Goal: Use online tool/utility: Use online tool/utility

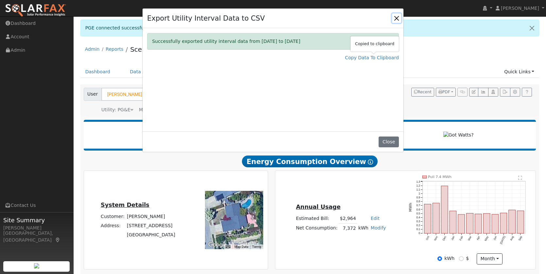
click at [395, 17] on button "Close" at bounding box center [396, 17] width 9 height 9
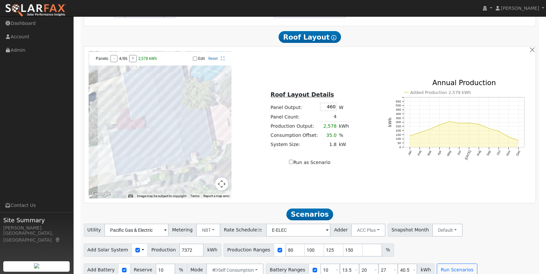
scroll to position [392, 0]
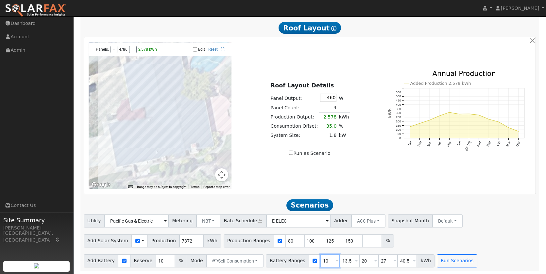
drag, startPoint x: 327, startPoint y: 260, endPoint x: 304, endPoint y: 260, distance: 23.2
click at [304, 260] on div "Battery Ranges 10 Overrides Reserve % Mode None None Self Consumption Peak Savi…" at bounding box center [350, 260] width 169 height 13
type input "13.5"
type input "20"
type input "27"
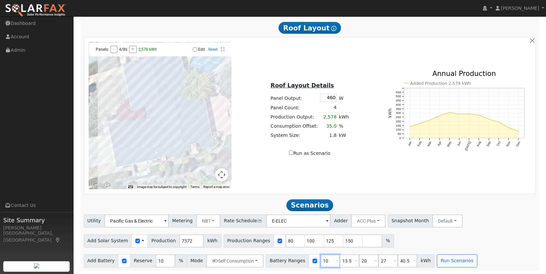
type input "40.5"
type input "13.5"
drag, startPoint x: 345, startPoint y: 262, endPoint x: 336, endPoint y: 262, distance: 9.5
click at [340, 262] on input "20" at bounding box center [350, 260] width 20 height 13
type input "27"
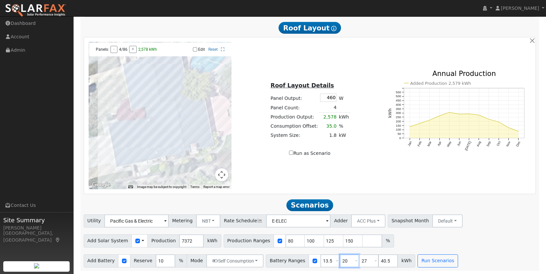
type input "40.5"
type input "27"
click at [433, 258] on button "Run Scenarios" at bounding box center [438, 260] width 40 height 13
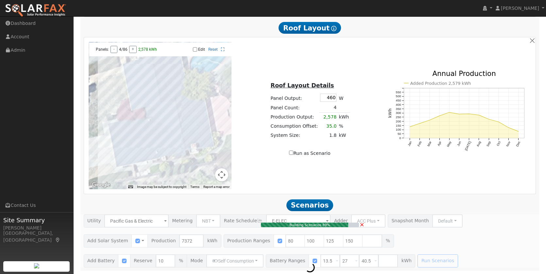
type input "7.4"
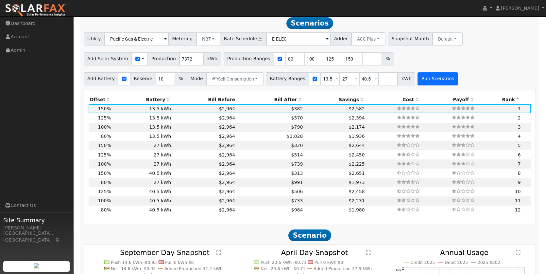
scroll to position [571, 0]
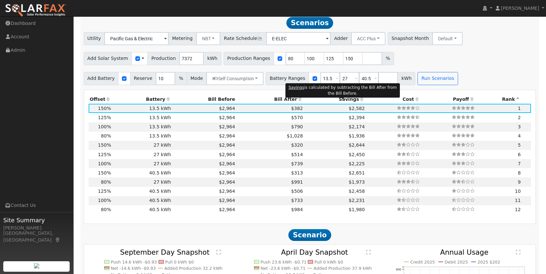
click at [347, 102] on span "Savings" at bounding box center [349, 98] width 20 height 5
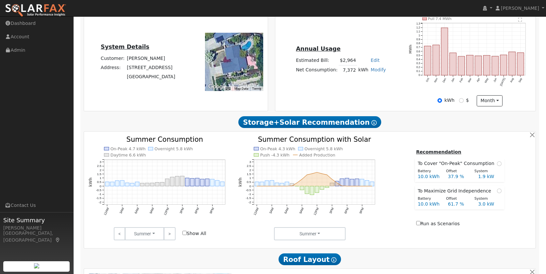
scroll to position [152, 0]
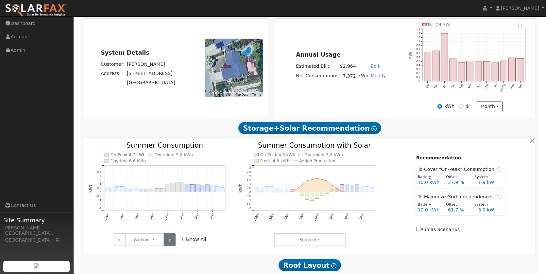
click at [173, 241] on link ">" at bounding box center [169, 239] width 11 height 13
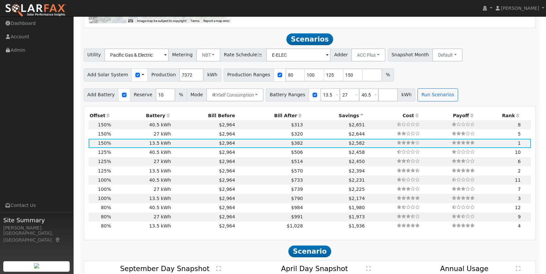
scroll to position [556, 0]
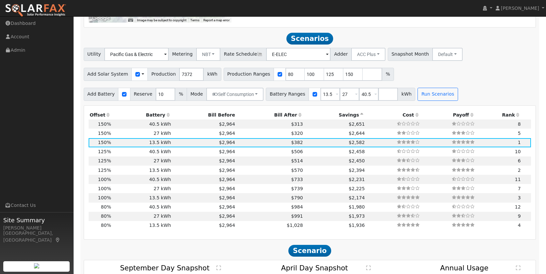
click at [106, 117] on icon at bounding box center [108, 115] width 6 height 5
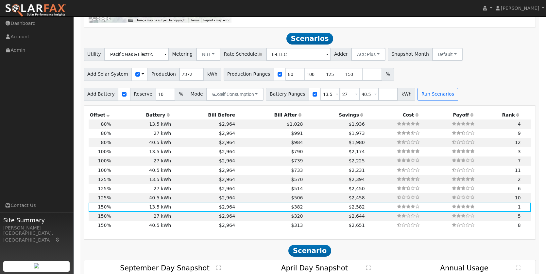
click at [106, 117] on icon at bounding box center [108, 115] width 6 height 5
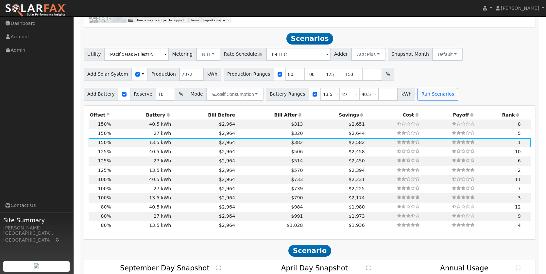
click at [359, 117] on icon at bounding box center [362, 115] width 6 height 5
